Goal: Task Accomplishment & Management: Use online tool/utility

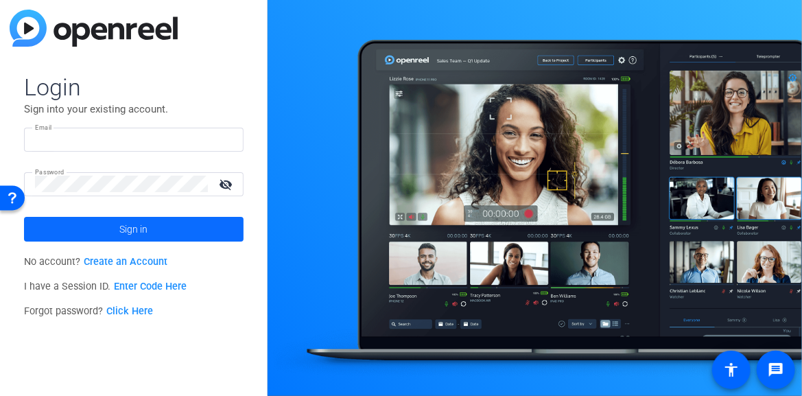
type input "[EMAIL_ADDRESS][DOMAIN_NAME]"
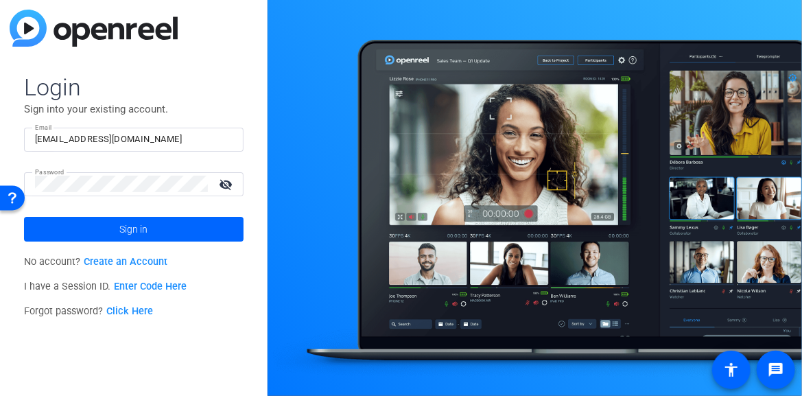
click at [185, 234] on span at bounding box center [134, 229] width 220 height 33
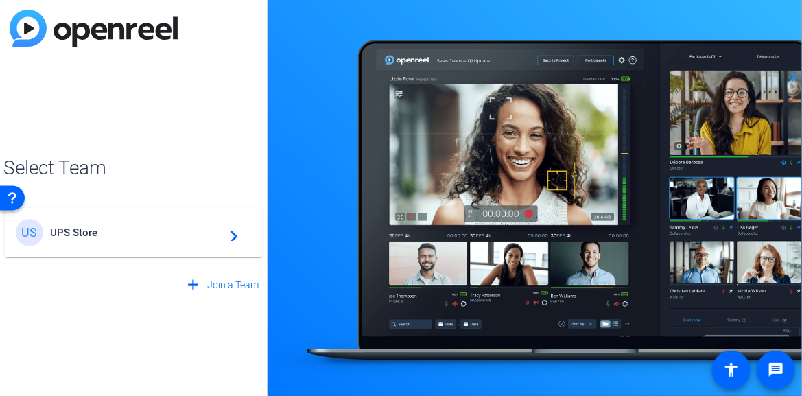
click at [233, 231] on mat-icon "navigate_next" at bounding box center [230, 232] width 16 height 16
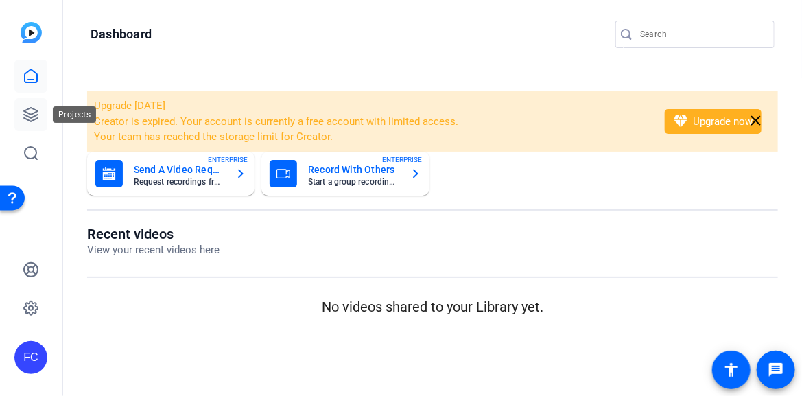
click at [30, 115] on icon at bounding box center [31, 114] width 16 height 16
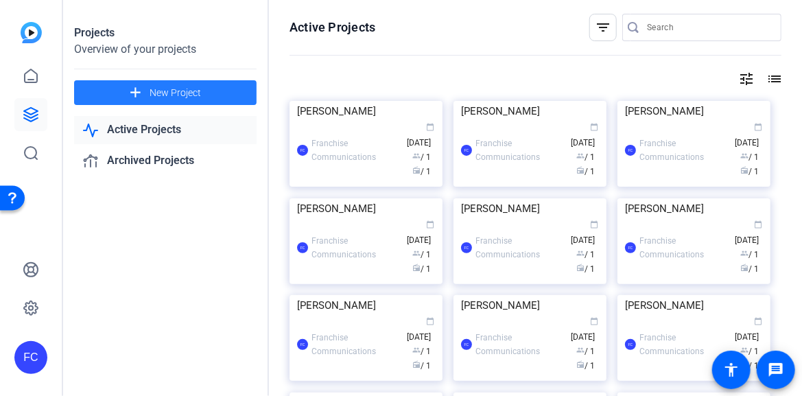
click at [169, 89] on span "New Project" at bounding box center [175, 93] width 51 height 14
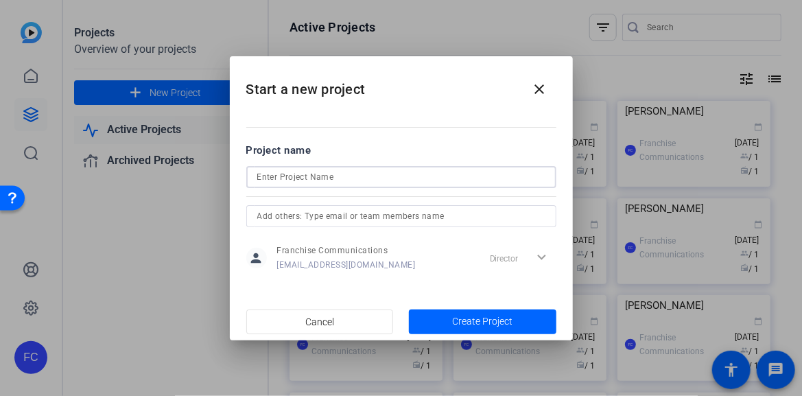
click at [279, 172] on input at bounding box center [401, 177] width 288 height 16
type input "[PERSON_NAME]"
click at [473, 318] on span "Create Project" at bounding box center [482, 321] width 60 height 14
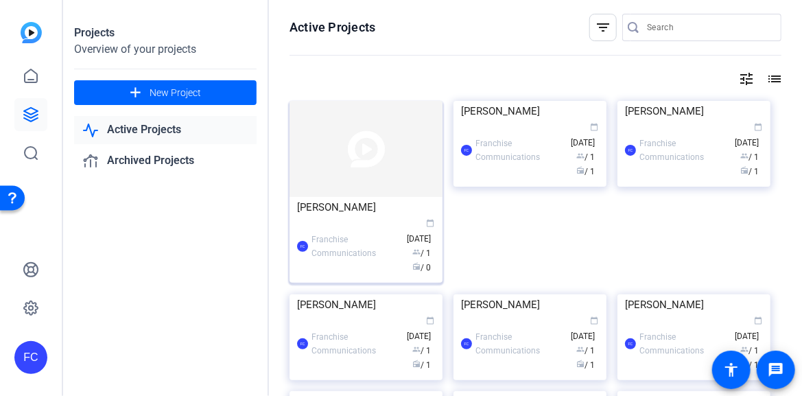
click at [332, 166] on img at bounding box center [365, 149] width 153 height 96
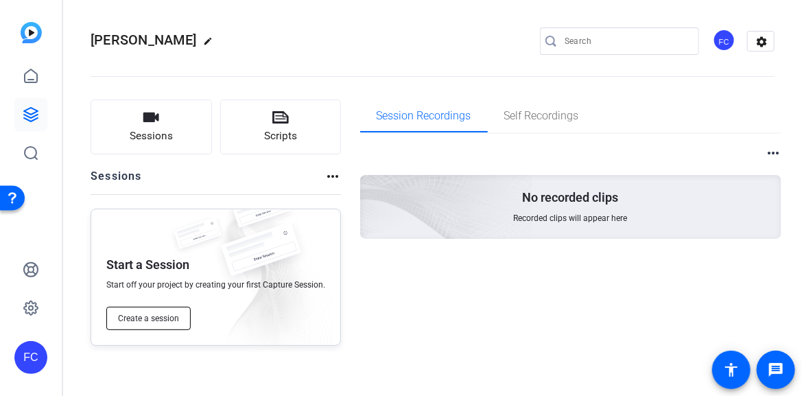
click at [161, 321] on span "Create a session" at bounding box center [148, 318] width 61 height 11
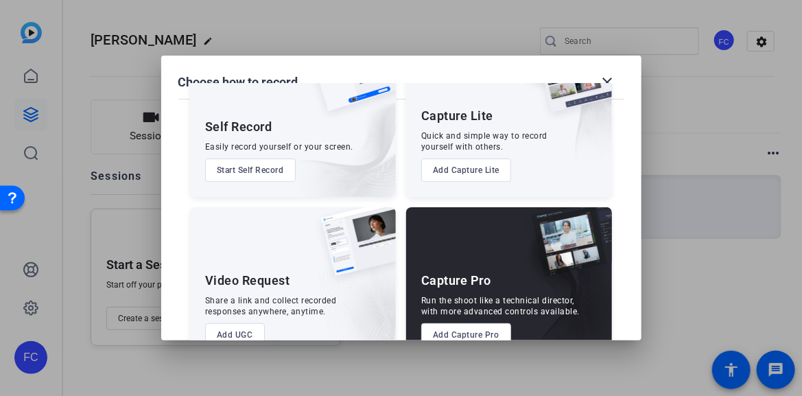
scroll to position [102, 0]
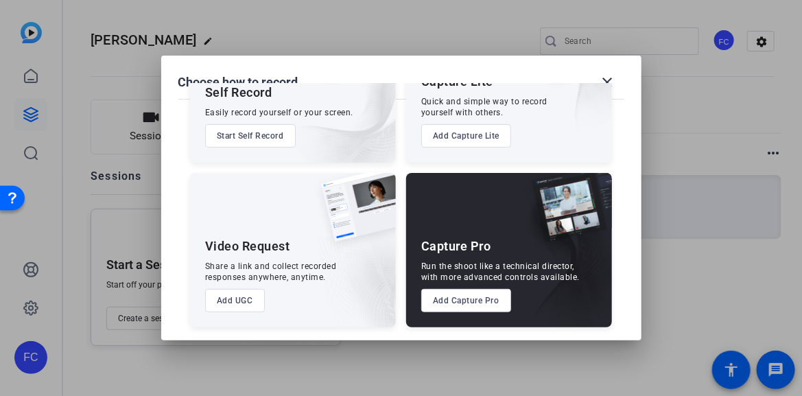
click at [463, 303] on button "Add Capture Pro" at bounding box center [466, 300] width 90 height 23
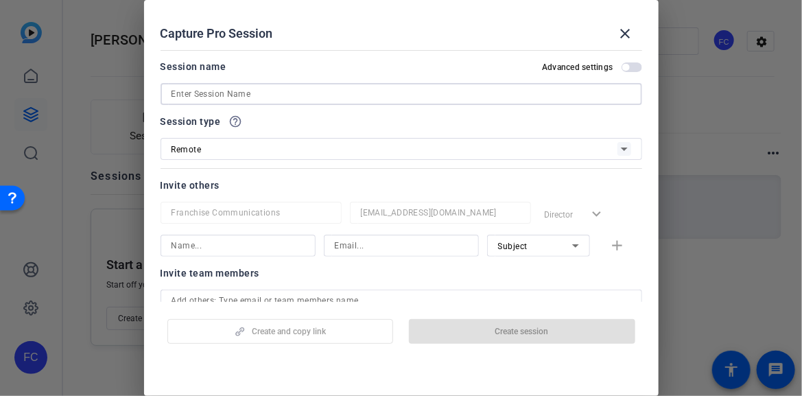
click at [353, 97] on input at bounding box center [402, 94] width 460 height 16
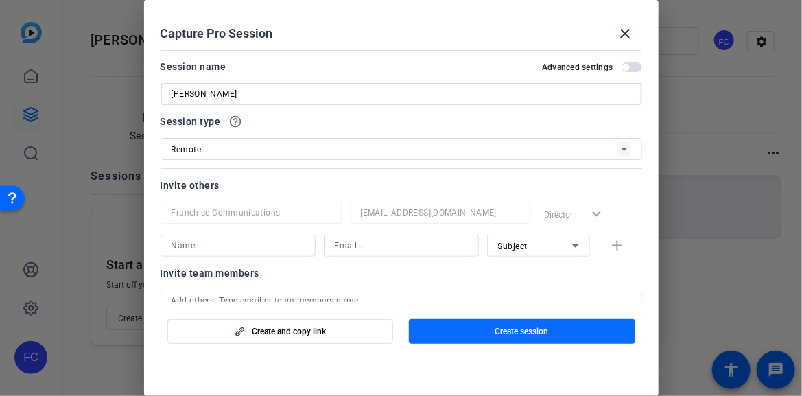
type input "[PERSON_NAME]"
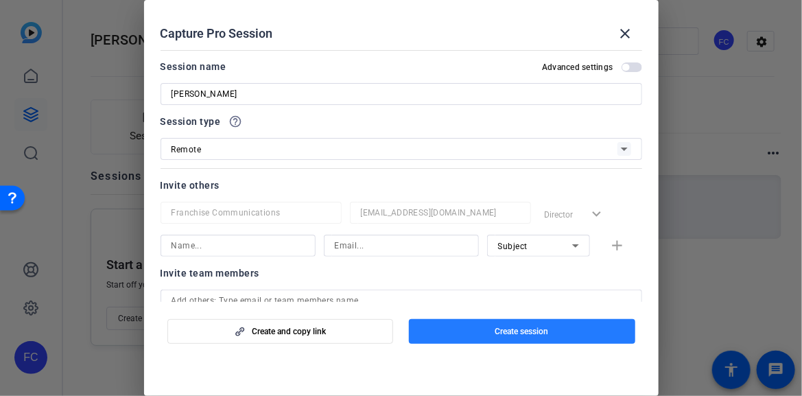
click at [541, 329] on span "Create session" at bounding box center [522, 331] width 54 height 11
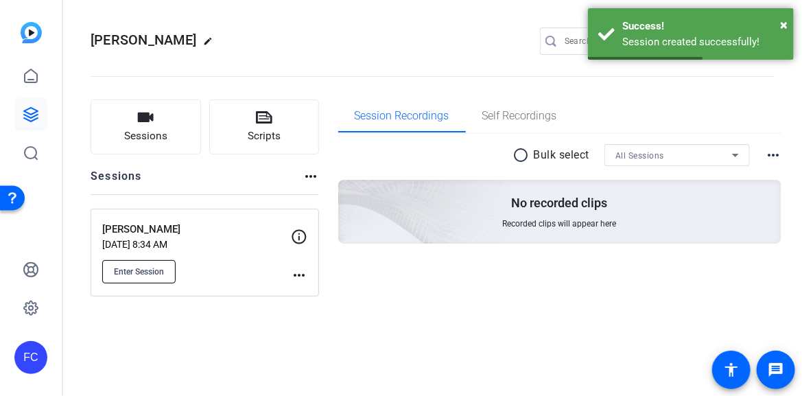
click at [147, 276] on span "Enter Session" at bounding box center [139, 271] width 50 height 11
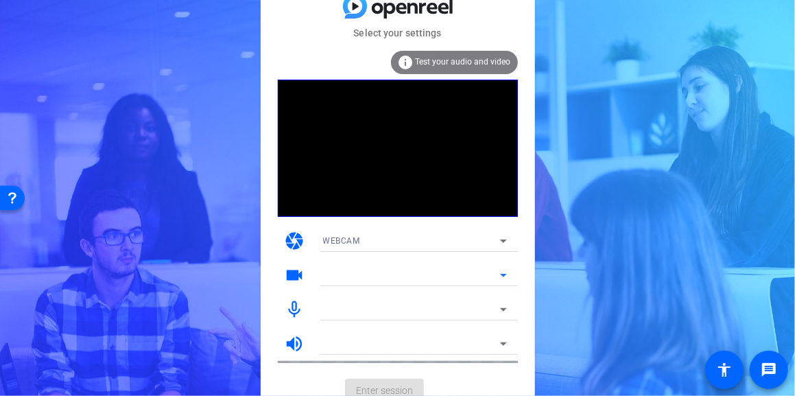
click at [504, 272] on icon at bounding box center [503, 275] width 16 height 16
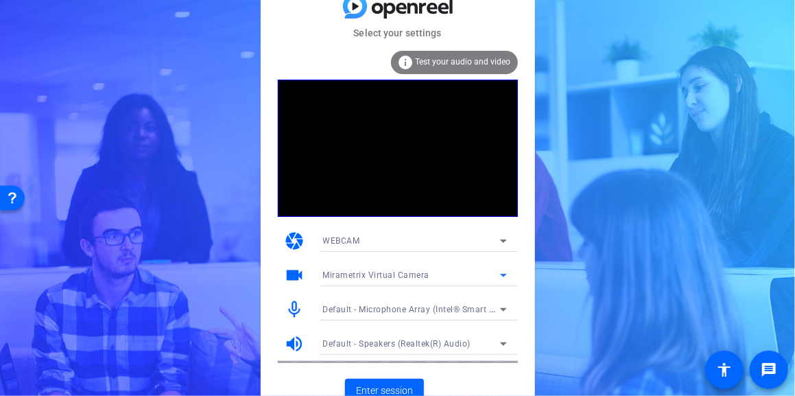
click at [502, 278] on icon at bounding box center [503, 275] width 16 height 16
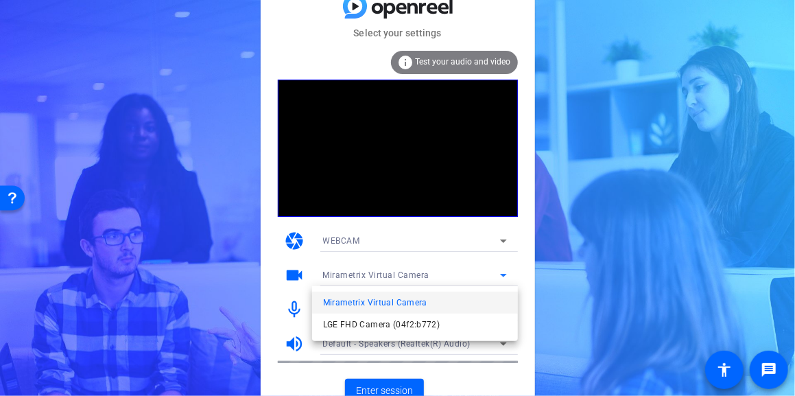
click at [447, 327] on mat-option "LGE FHD Camera (04f2:b772)" at bounding box center [415, 325] width 206 height 22
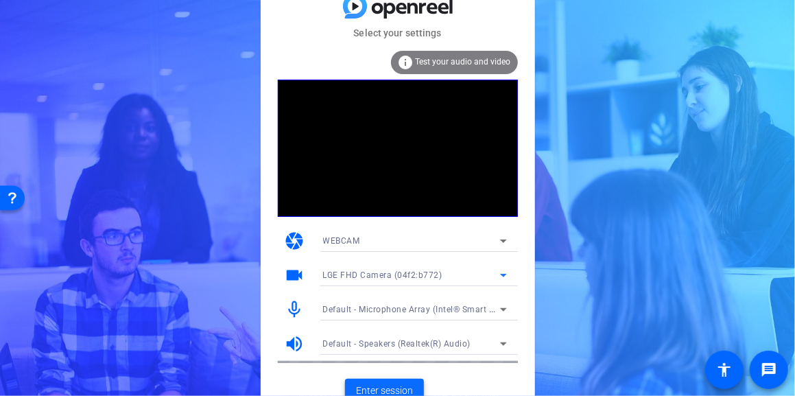
click at [401, 390] on span "Enter session" at bounding box center [384, 390] width 57 height 14
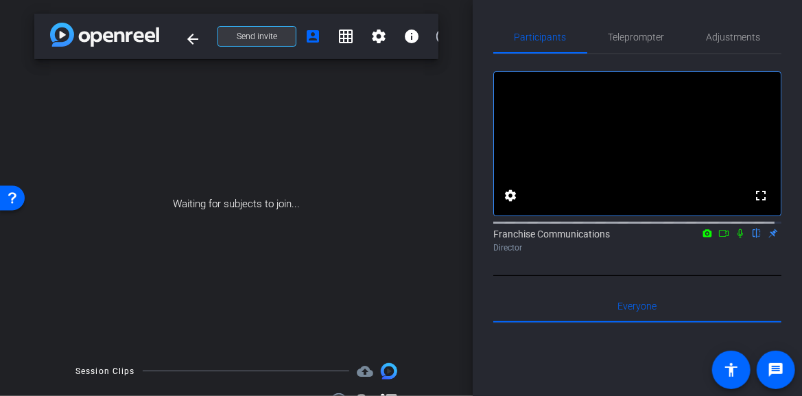
click at [223, 42] on span at bounding box center [257, 36] width 78 height 33
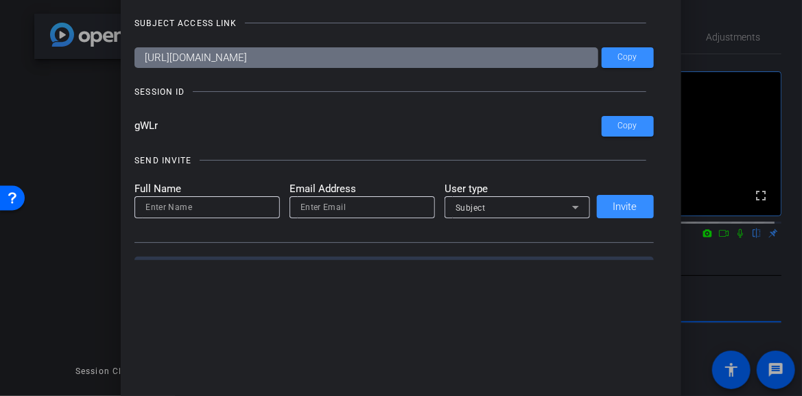
click at [741, 46] on div at bounding box center [401, 198] width 802 height 396
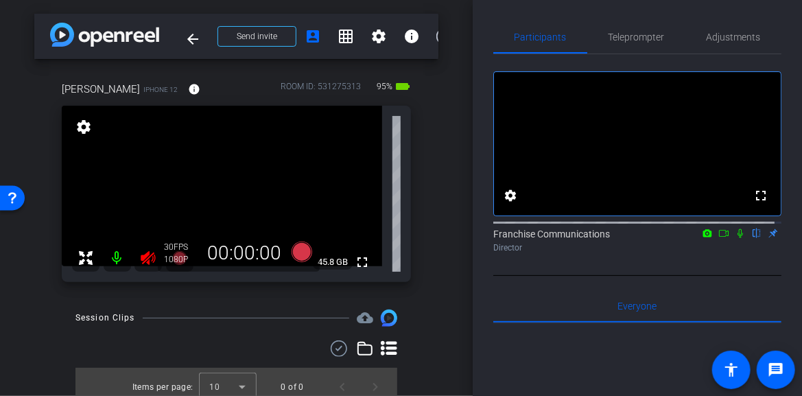
click at [147, 258] on icon at bounding box center [148, 258] width 14 height 14
click at [731, 40] on span "Adjustments" at bounding box center [734, 37] width 54 height 10
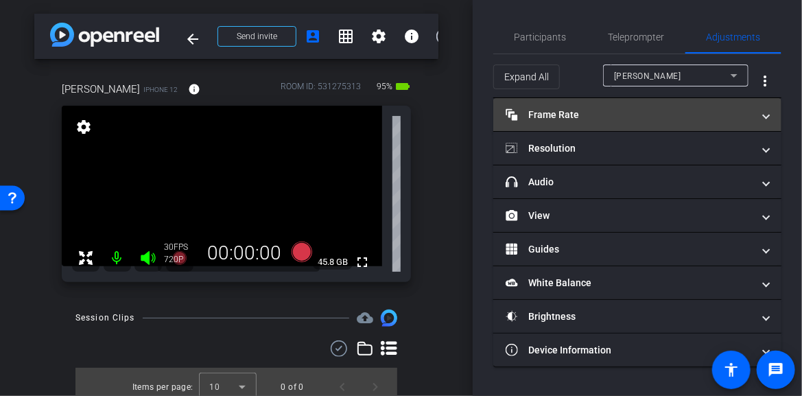
click at [768, 116] on span at bounding box center [766, 115] width 5 height 14
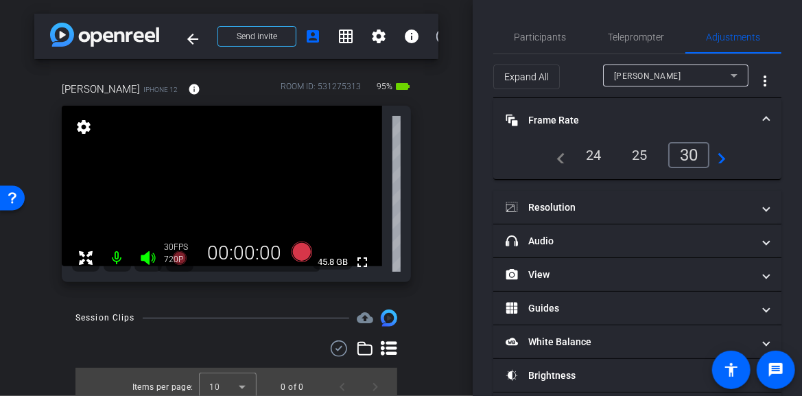
click at [592, 158] on div "24" at bounding box center [594, 154] width 36 height 23
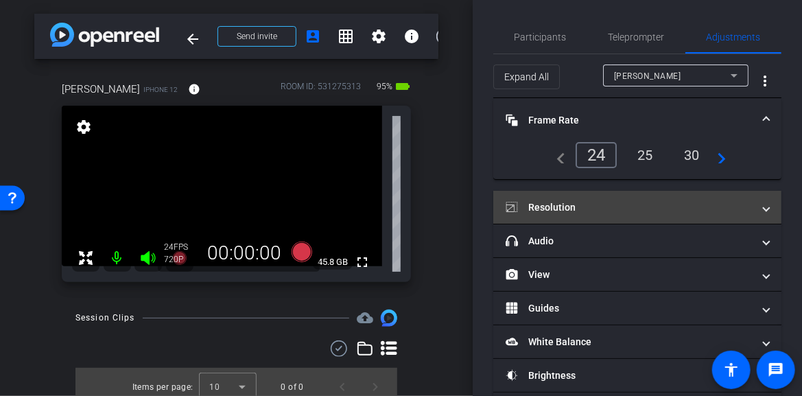
click at [755, 209] on span "Resolution" at bounding box center [635, 207] width 258 height 14
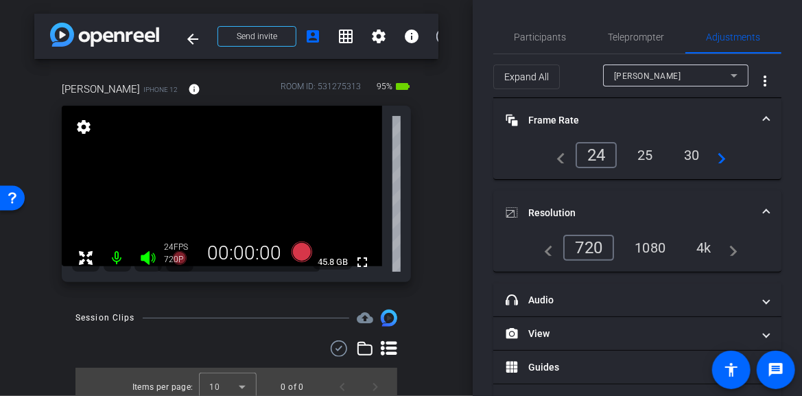
click at [694, 249] on div "4k" at bounding box center [704, 247] width 36 height 23
click at [303, 257] on icon at bounding box center [301, 251] width 21 height 21
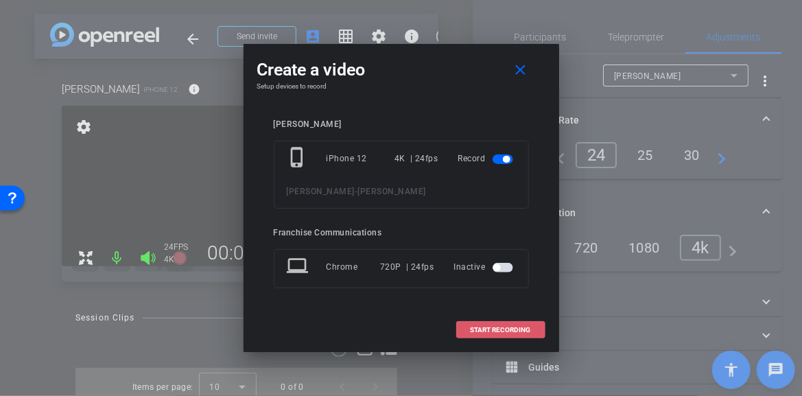
click at [494, 332] on span "START RECORDING" at bounding box center [501, 330] width 60 height 7
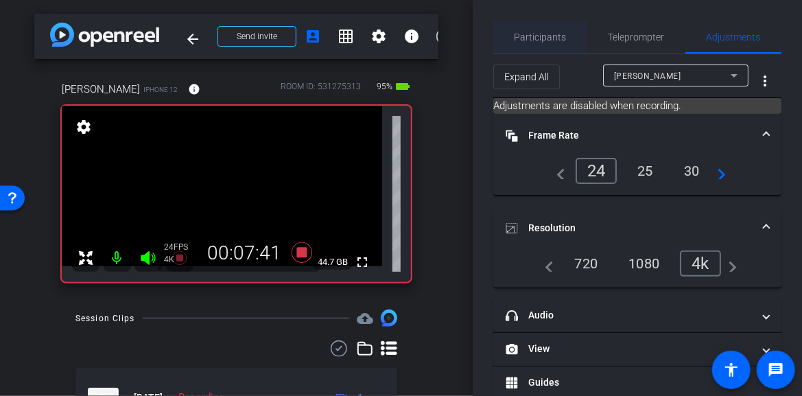
click at [537, 35] on span "Participants" at bounding box center [541, 37] width 52 height 10
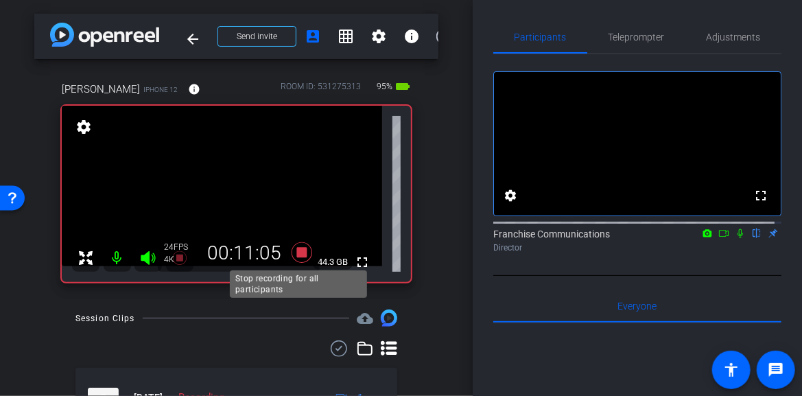
click at [296, 250] on icon at bounding box center [301, 251] width 21 height 21
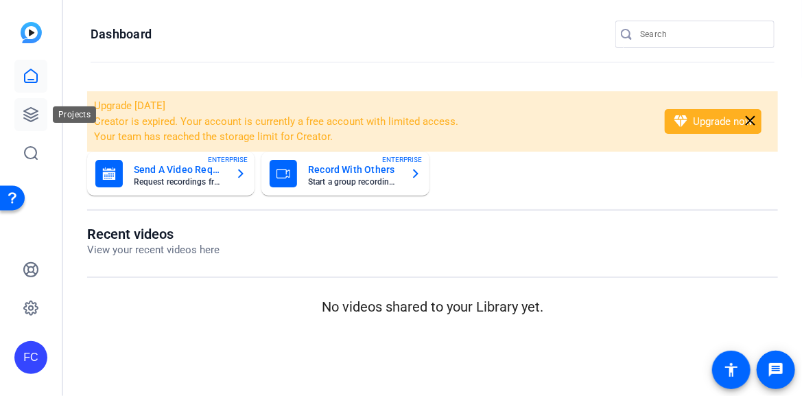
click at [26, 110] on icon at bounding box center [31, 115] width 14 height 14
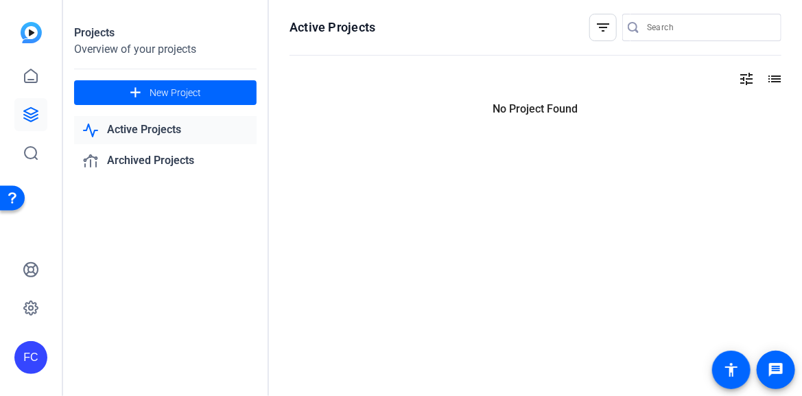
click at [26, 110] on icon at bounding box center [31, 115] width 14 height 14
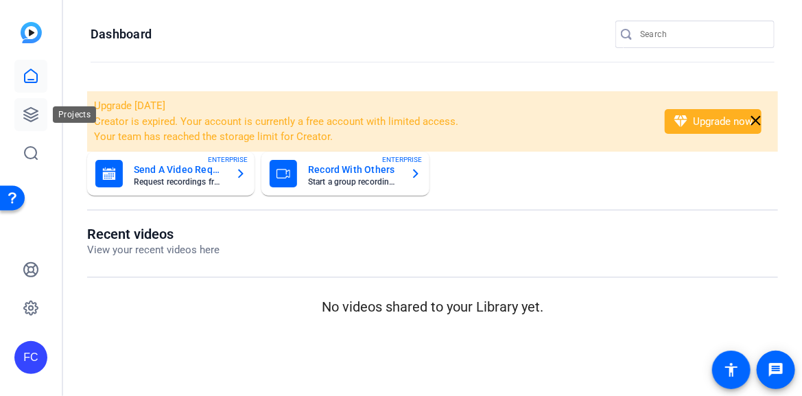
click at [30, 110] on icon at bounding box center [31, 114] width 16 height 16
click at [29, 115] on icon at bounding box center [31, 114] width 16 height 16
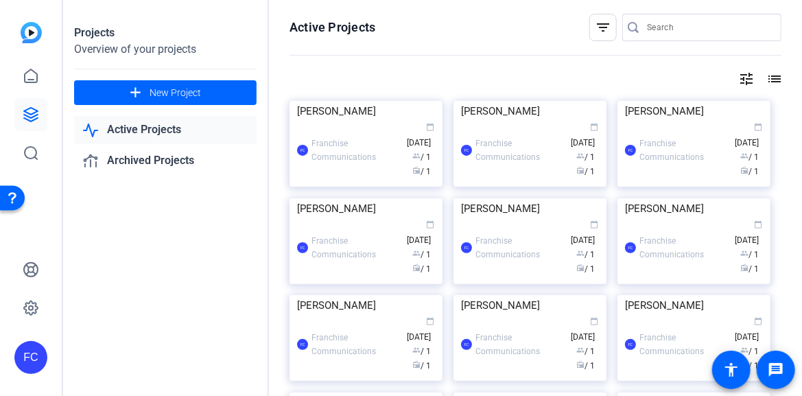
click at [356, 179] on div "FC Franchise Communications calendar_today Aug 18 group / 1 radio / 1" at bounding box center [366, 150] width 138 height 58
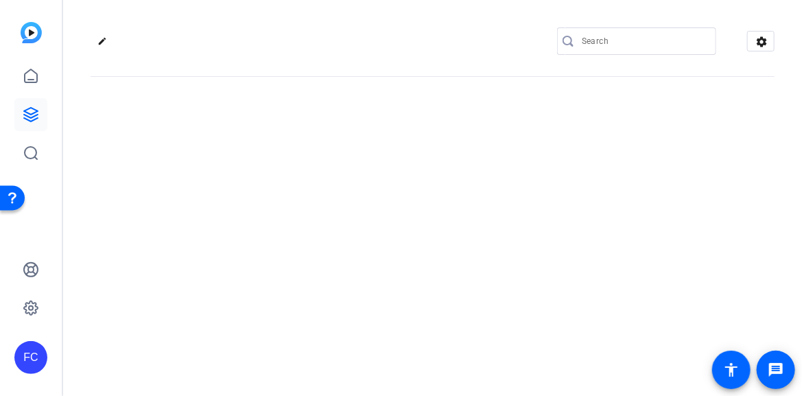
click at [356, 232] on div "edit settings" at bounding box center [432, 198] width 739 height 396
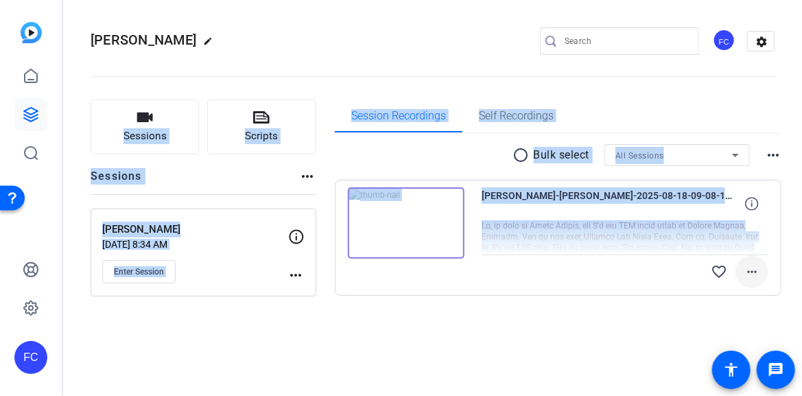
click at [755, 269] on mat-icon "more_horiz" at bounding box center [752, 271] width 16 height 16
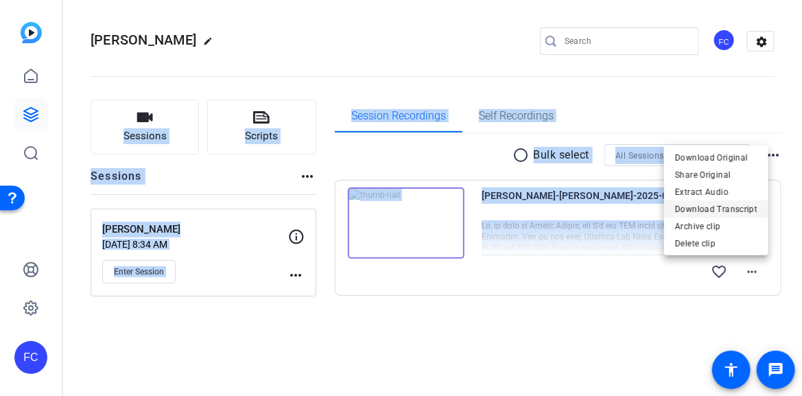
drag, startPoint x: 741, startPoint y: 206, endPoint x: 744, endPoint y: 223, distance: 16.7
click at [741, 206] on span "Download Transcript" at bounding box center [716, 208] width 82 height 16
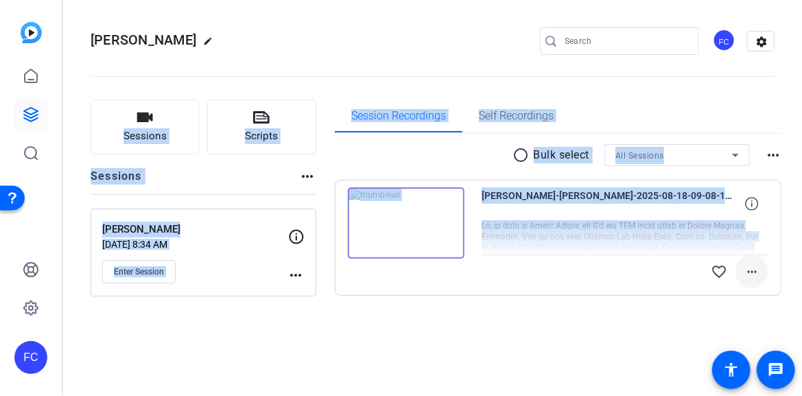
click at [750, 272] on mat-icon "more_horiz" at bounding box center [752, 271] width 16 height 16
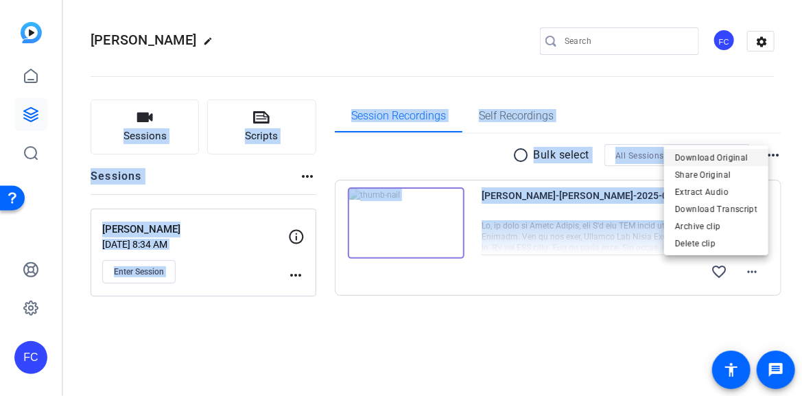
click at [733, 156] on span "Download Original" at bounding box center [716, 157] width 82 height 16
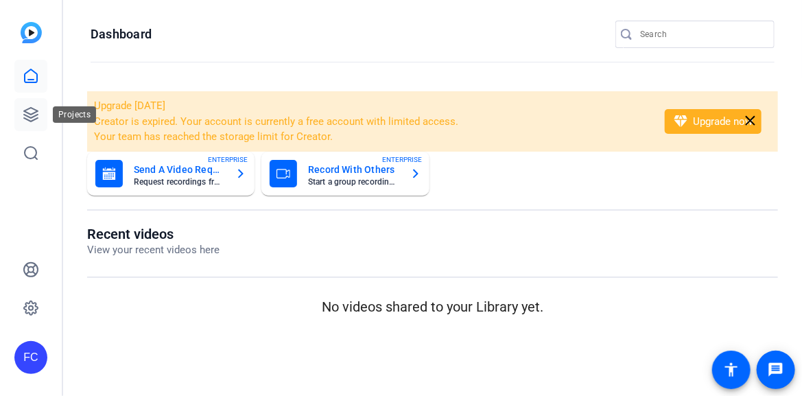
click at [39, 114] on link at bounding box center [30, 114] width 33 height 33
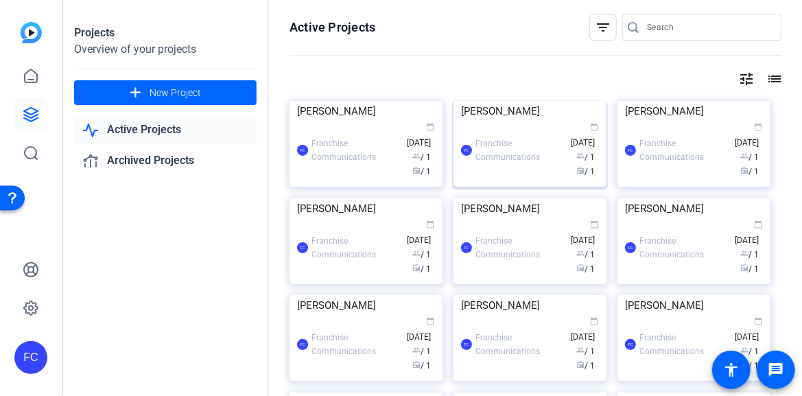
scroll to position [69, 0]
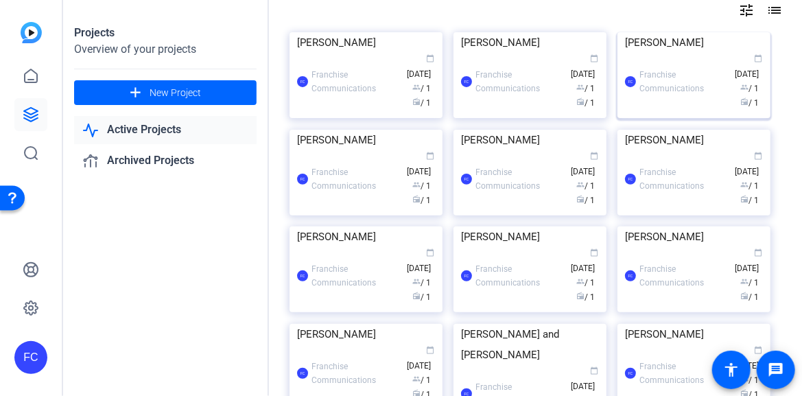
click at [719, 32] on img at bounding box center [693, 32] width 153 height 0
click at [719, 102] on div "Projects Overview of your projects add New Project Active Projects Archived Pro…" at bounding box center [432, 198] width 739 height 396
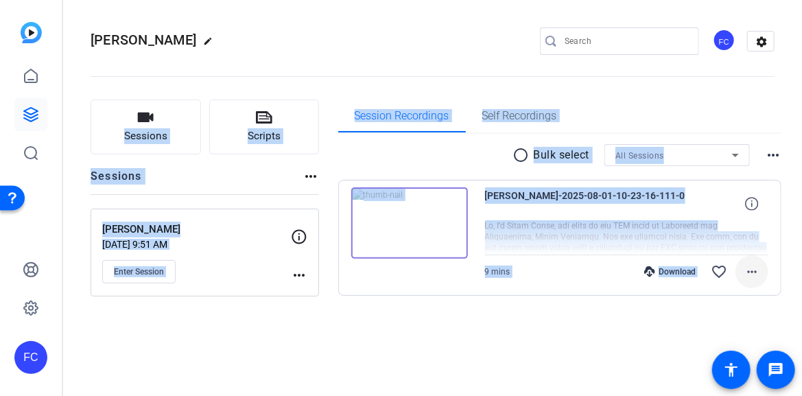
click at [758, 270] on mat-icon "more_horiz" at bounding box center [752, 271] width 16 height 16
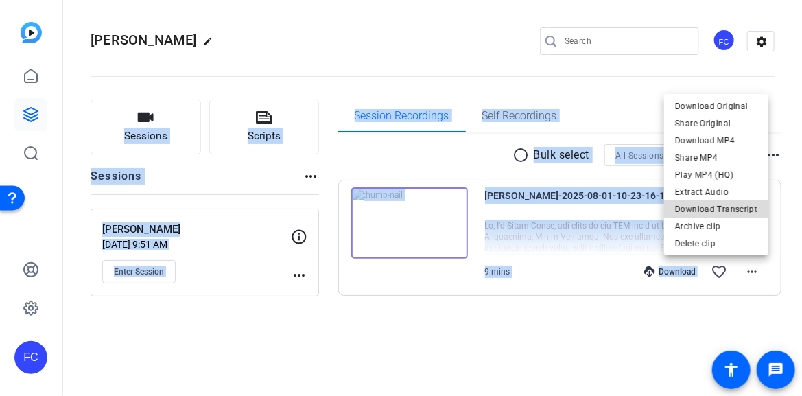
click at [730, 204] on span "Download Transcript" at bounding box center [716, 208] width 82 height 16
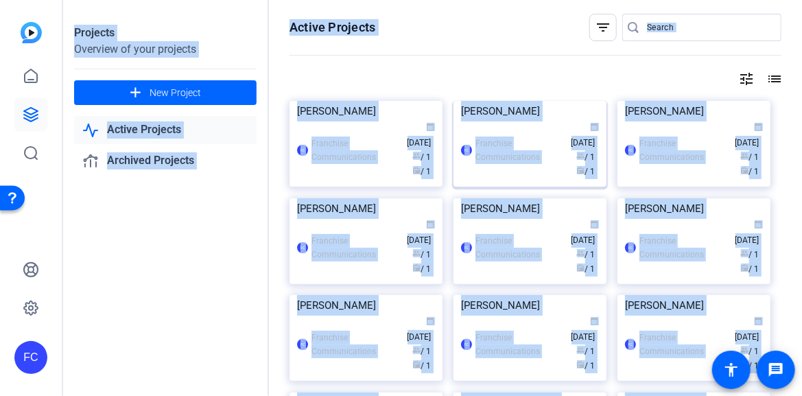
click at [547, 101] on img at bounding box center [529, 101] width 153 height 0
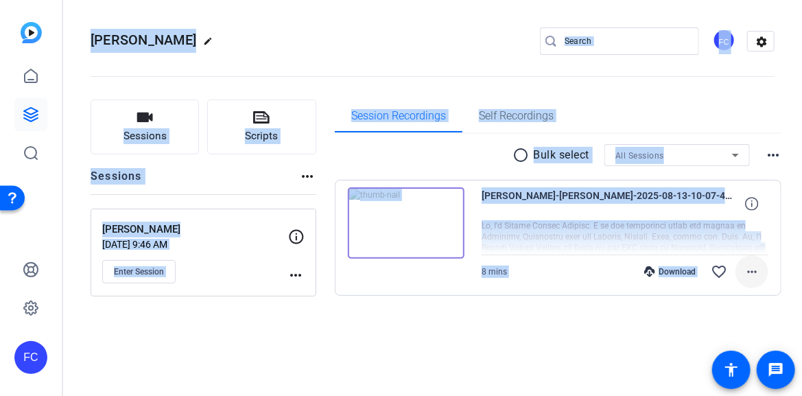
click at [753, 270] on mat-icon "more_horiz" at bounding box center [752, 271] width 16 height 16
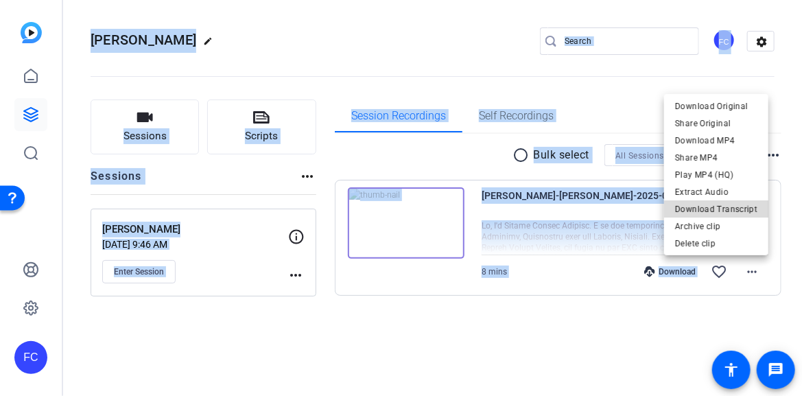
click at [741, 211] on span "Download Transcript" at bounding box center [716, 208] width 82 height 16
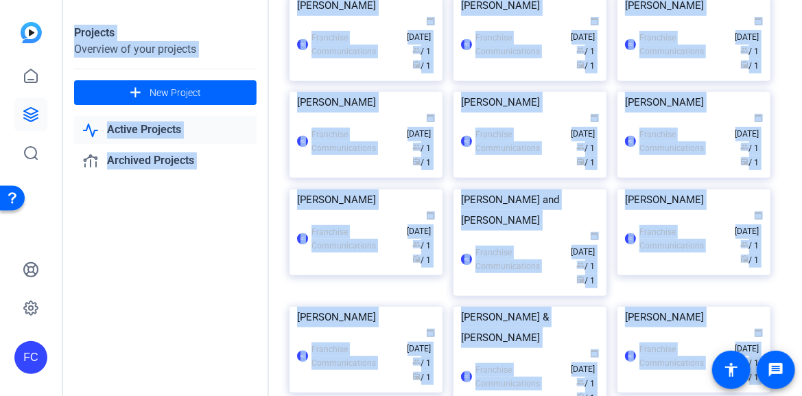
scroll to position [274, 0]
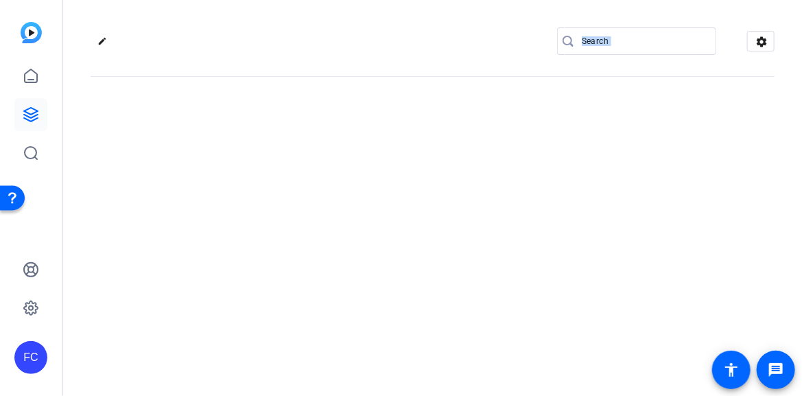
click at [381, 105] on div "edit settings" at bounding box center [432, 198] width 739 height 396
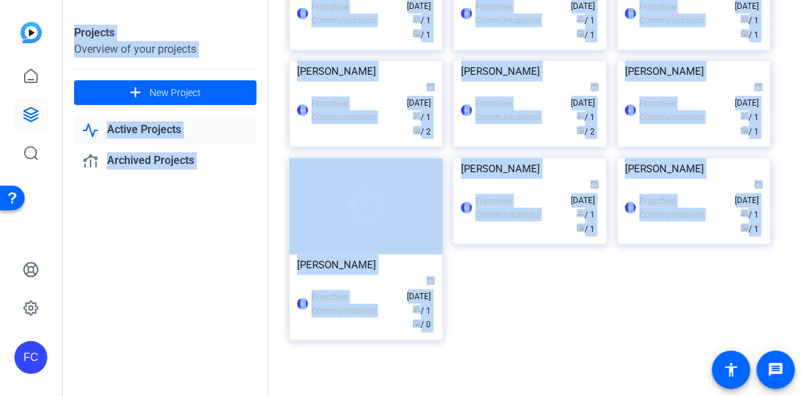
scroll to position [686, 0]
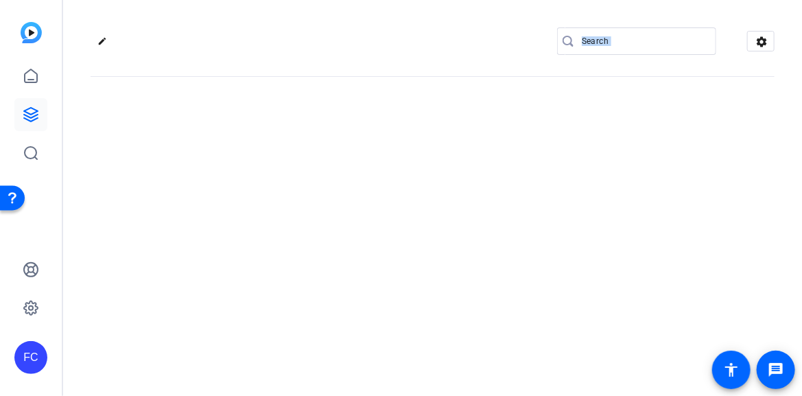
click at [375, 140] on div "edit settings" at bounding box center [432, 198] width 739 height 396
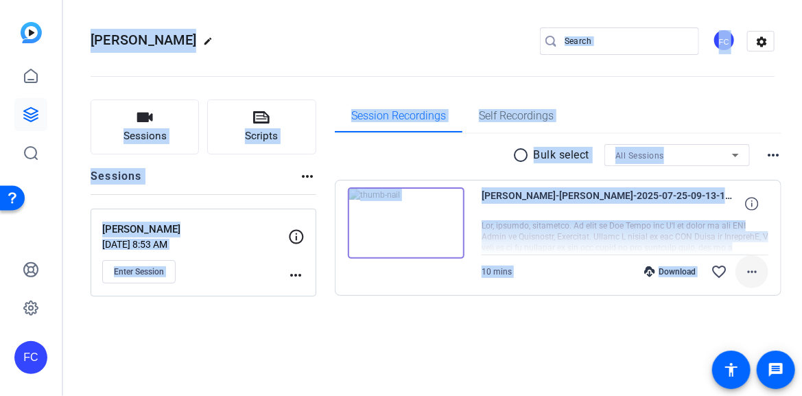
click at [755, 272] on mat-icon "more_horiz" at bounding box center [752, 271] width 16 height 16
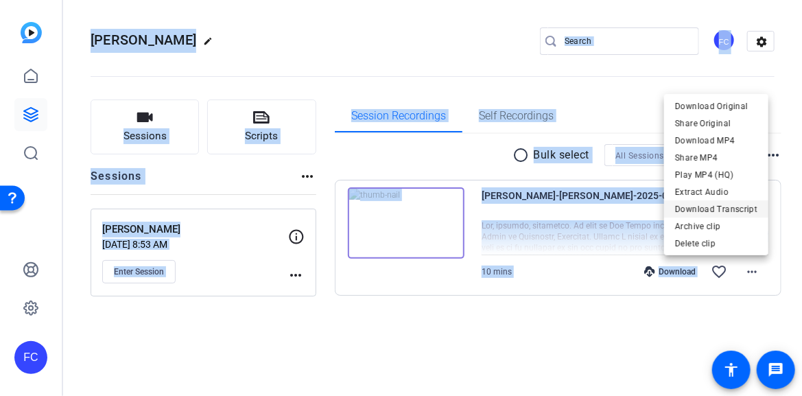
click at [740, 209] on span "Download Transcript" at bounding box center [716, 208] width 82 height 16
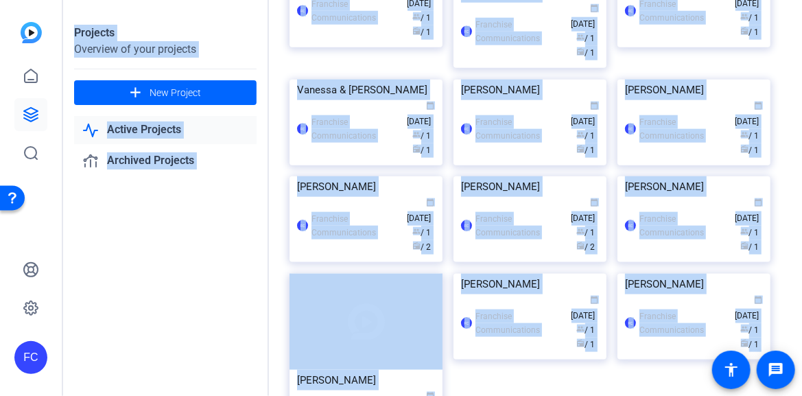
scroll to position [549, 0]
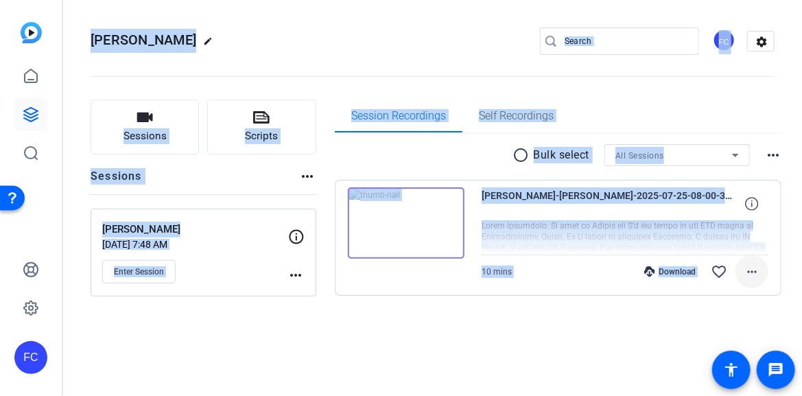
click at [751, 270] on mat-icon "more_horiz" at bounding box center [752, 271] width 16 height 16
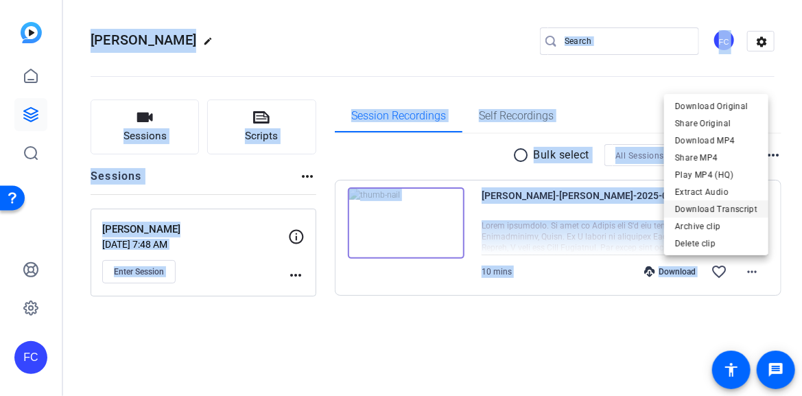
click at [736, 209] on span "Download Transcript" at bounding box center [716, 208] width 82 height 16
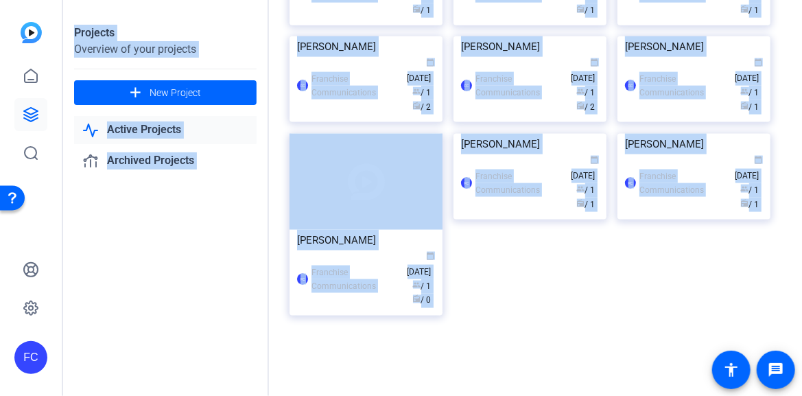
scroll to position [960, 0]
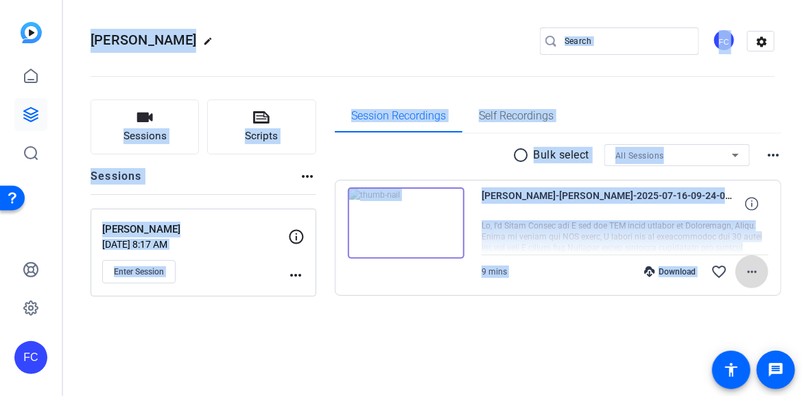
click at [753, 274] on mat-icon "more_horiz" at bounding box center [752, 271] width 16 height 16
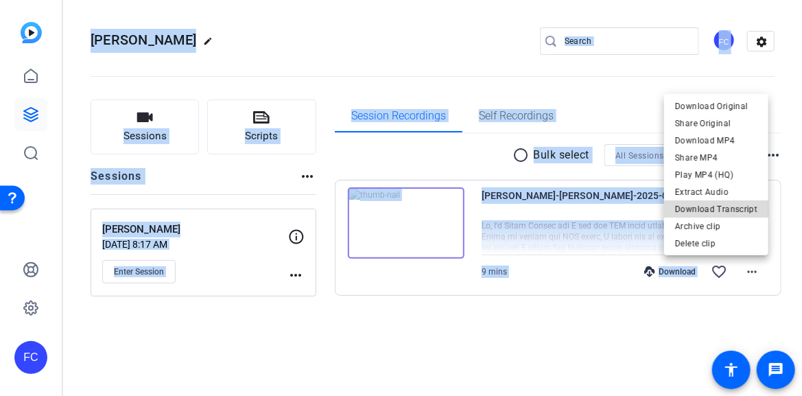
click at [746, 214] on span "Download Transcript" at bounding box center [716, 208] width 82 height 16
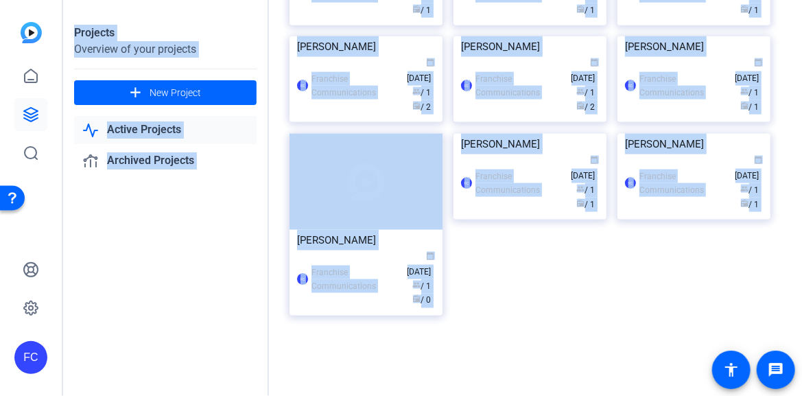
scroll to position [755, 0]
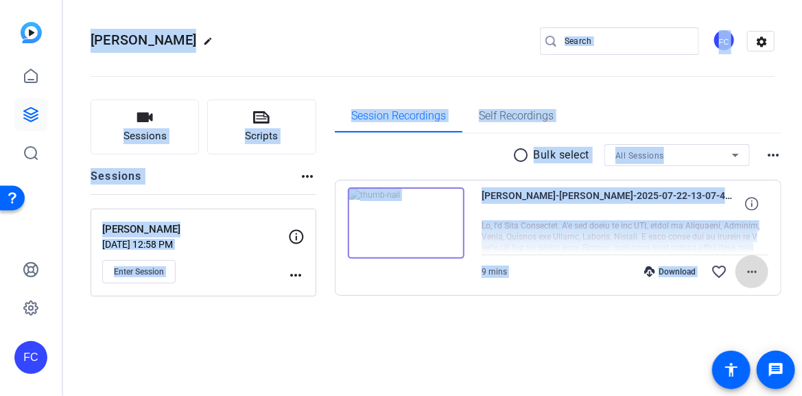
click at [748, 274] on mat-icon "more_horiz" at bounding box center [752, 271] width 16 height 16
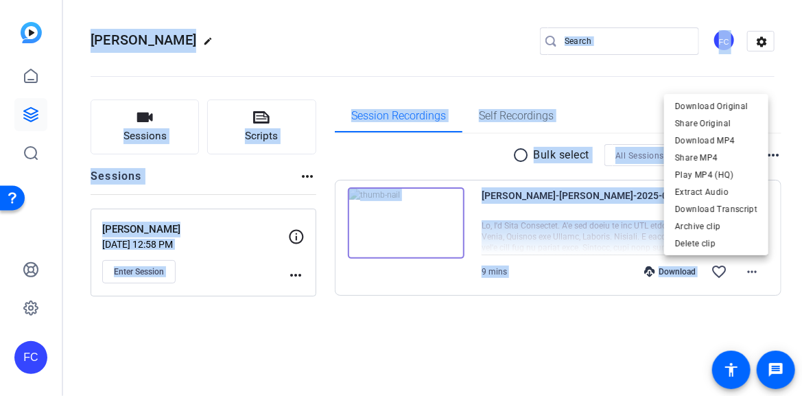
click at [737, 209] on span "Download Transcript" at bounding box center [716, 208] width 82 height 16
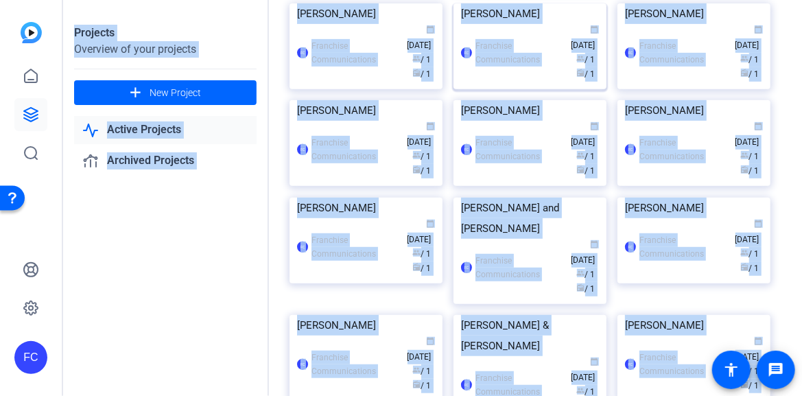
scroll to position [206, 0]
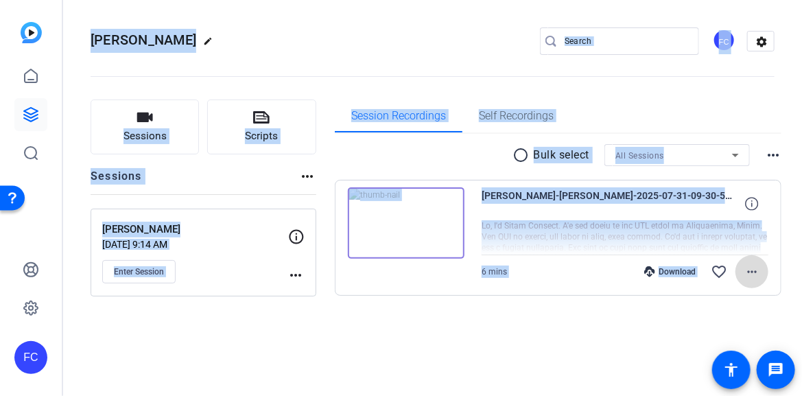
click at [753, 270] on mat-icon "more_horiz" at bounding box center [752, 271] width 16 height 16
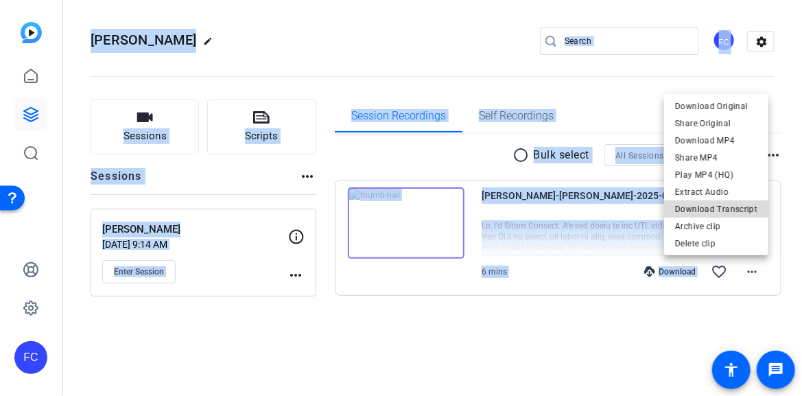
click at [733, 211] on span "Download Transcript" at bounding box center [716, 208] width 82 height 16
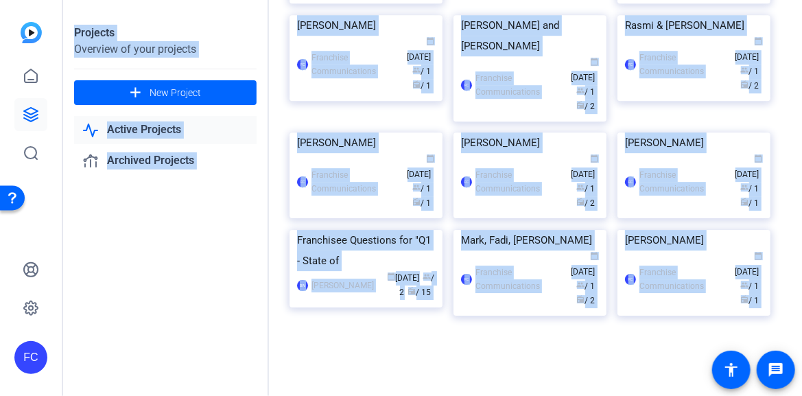
scroll to position [1775, 0]
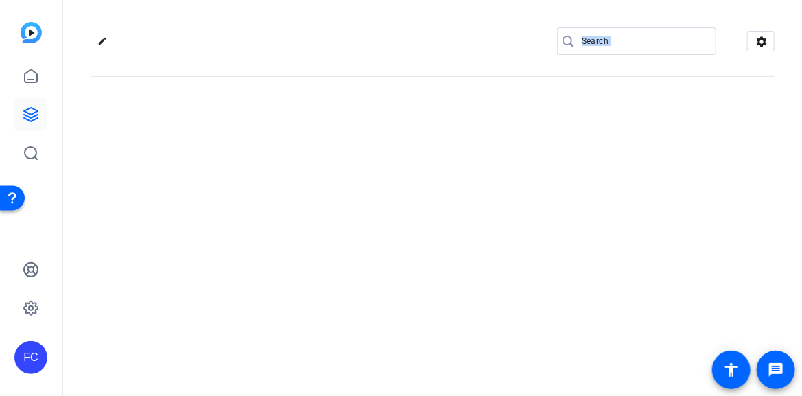
click at [570, 217] on div "edit settings" at bounding box center [432, 198] width 739 height 396
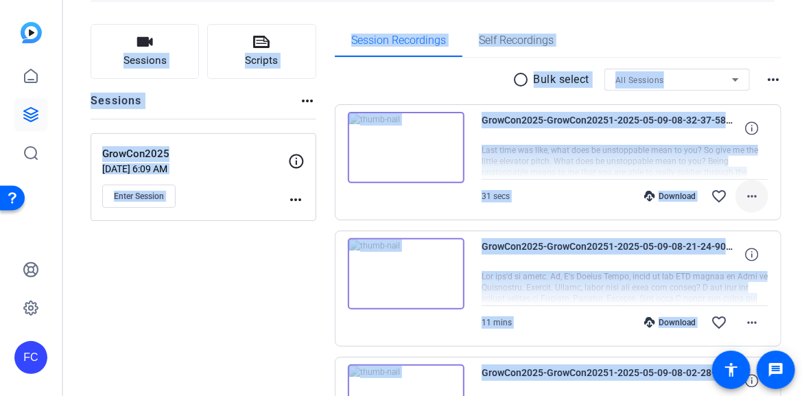
scroll to position [137, 0]
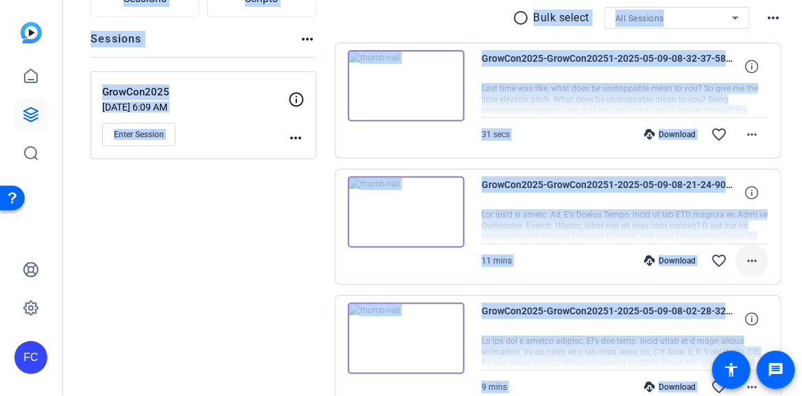
click at [750, 260] on mat-icon "more_horiz" at bounding box center [752, 260] width 16 height 16
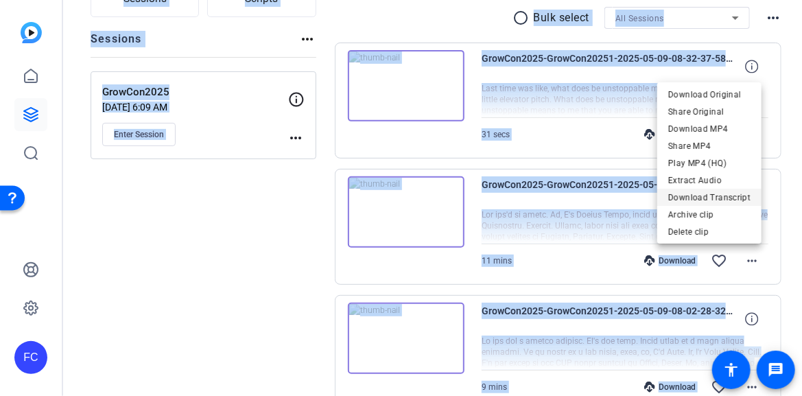
click at [728, 198] on span "Download Transcript" at bounding box center [709, 197] width 82 height 16
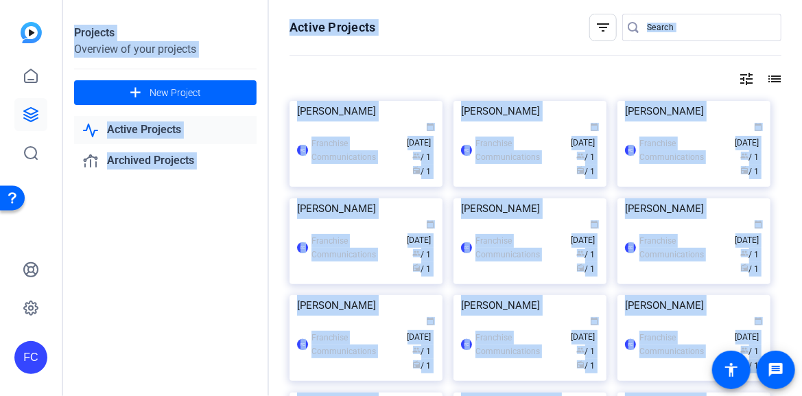
click at [478, 101] on img at bounding box center [529, 101] width 153 height 0
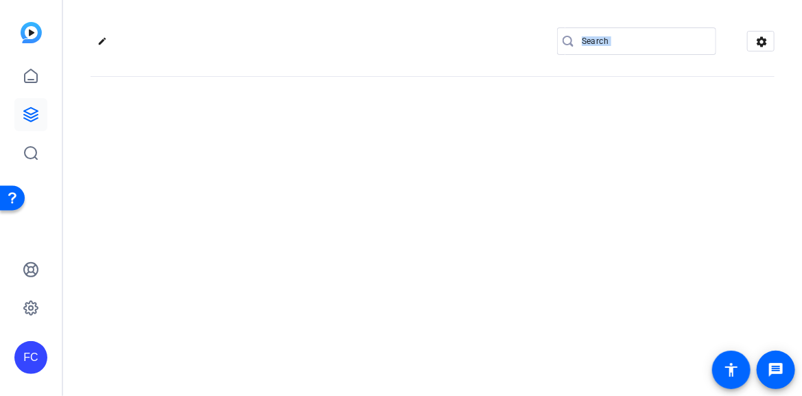
click at [478, 140] on div "edit settings" at bounding box center [432, 198] width 739 height 396
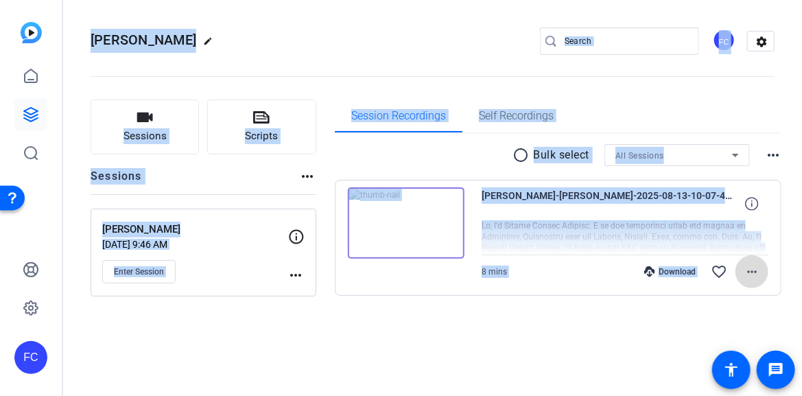
click at [750, 272] on mat-icon "more_horiz" at bounding box center [752, 271] width 16 height 16
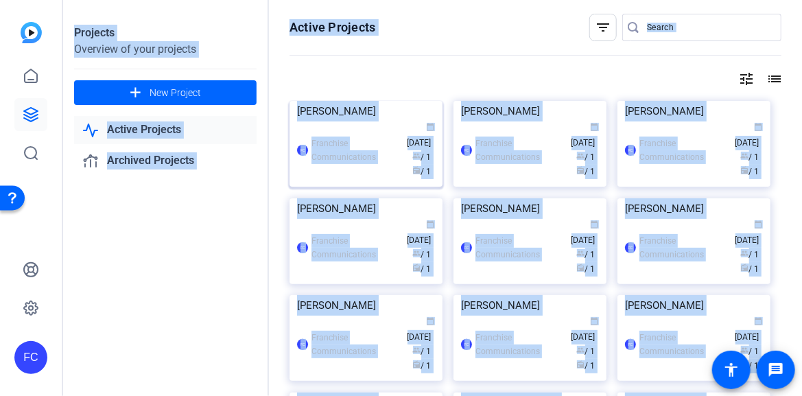
click at [357, 101] on img at bounding box center [365, 101] width 153 height 0
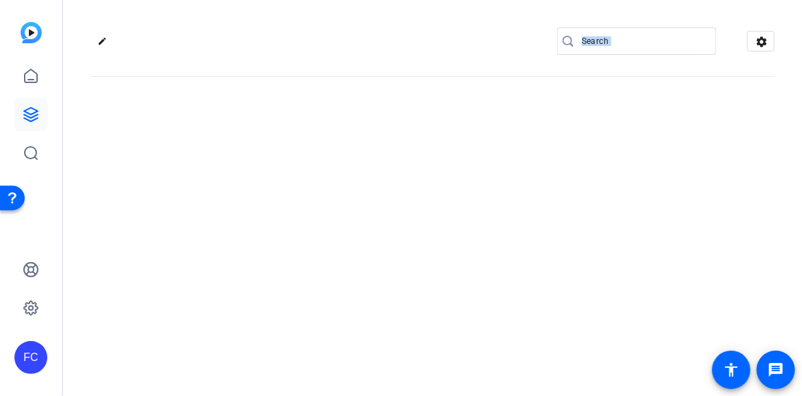
click at [357, 158] on div "edit settings" at bounding box center [432, 198] width 739 height 396
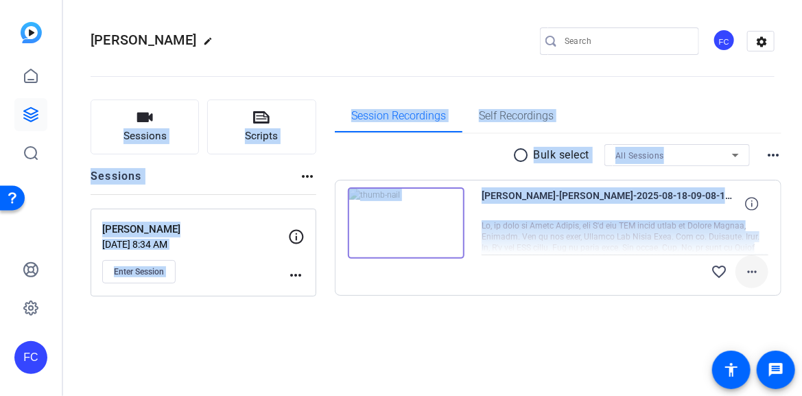
click at [751, 269] on mat-icon "more_horiz" at bounding box center [752, 271] width 16 height 16
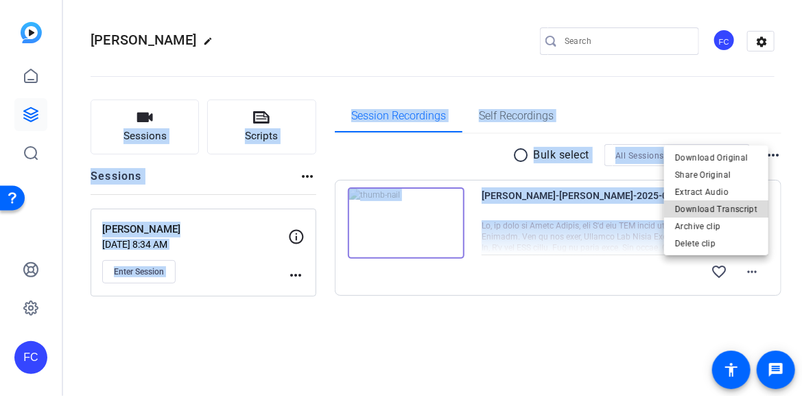
click at [726, 213] on span "Download Transcript" at bounding box center [716, 208] width 82 height 16
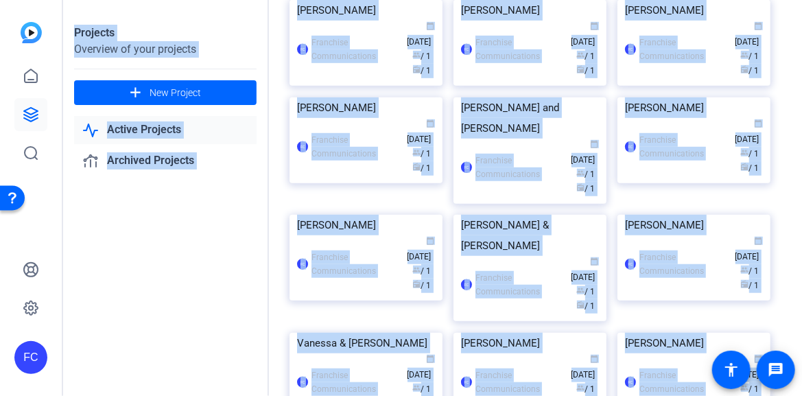
scroll to position [274, 0]
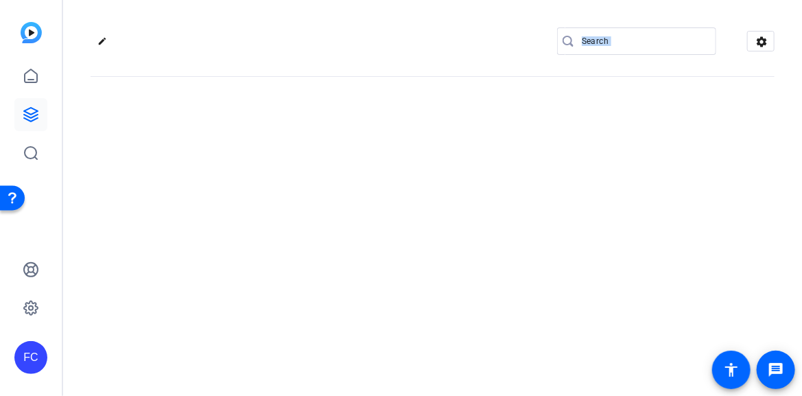
click at [545, 120] on div "edit settings" at bounding box center [432, 198] width 739 height 396
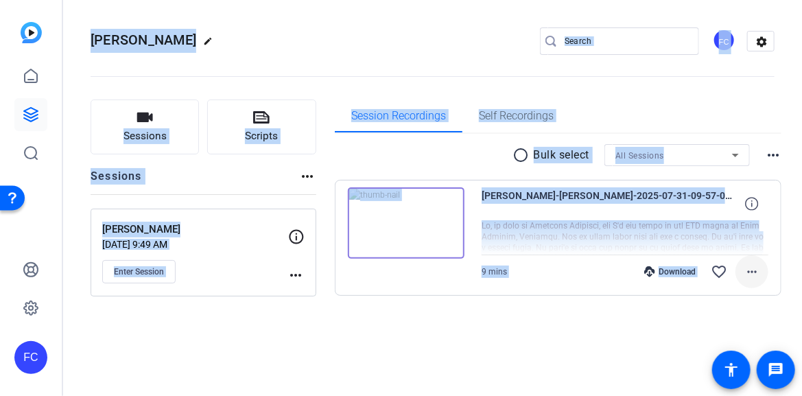
click at [753, 272] on mat-icon "more_horiz" at bounding box center [752, 271] width 16 height 16
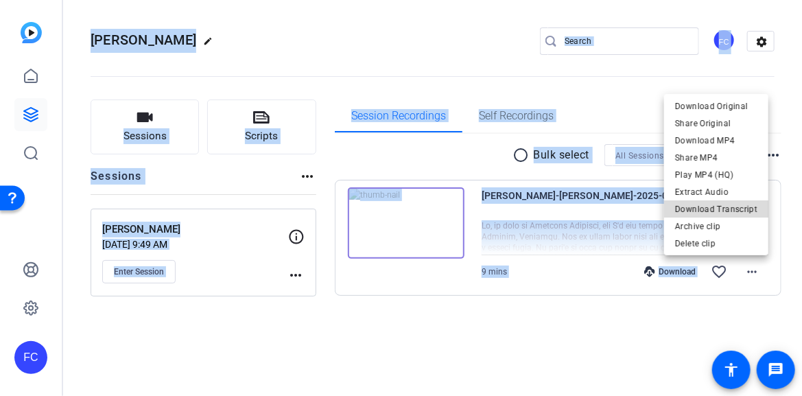
click at [738, 209] on span "Download Transcript" at bounding box center [716, 208] width 82 height 16
